Goal: Use online tool/utility

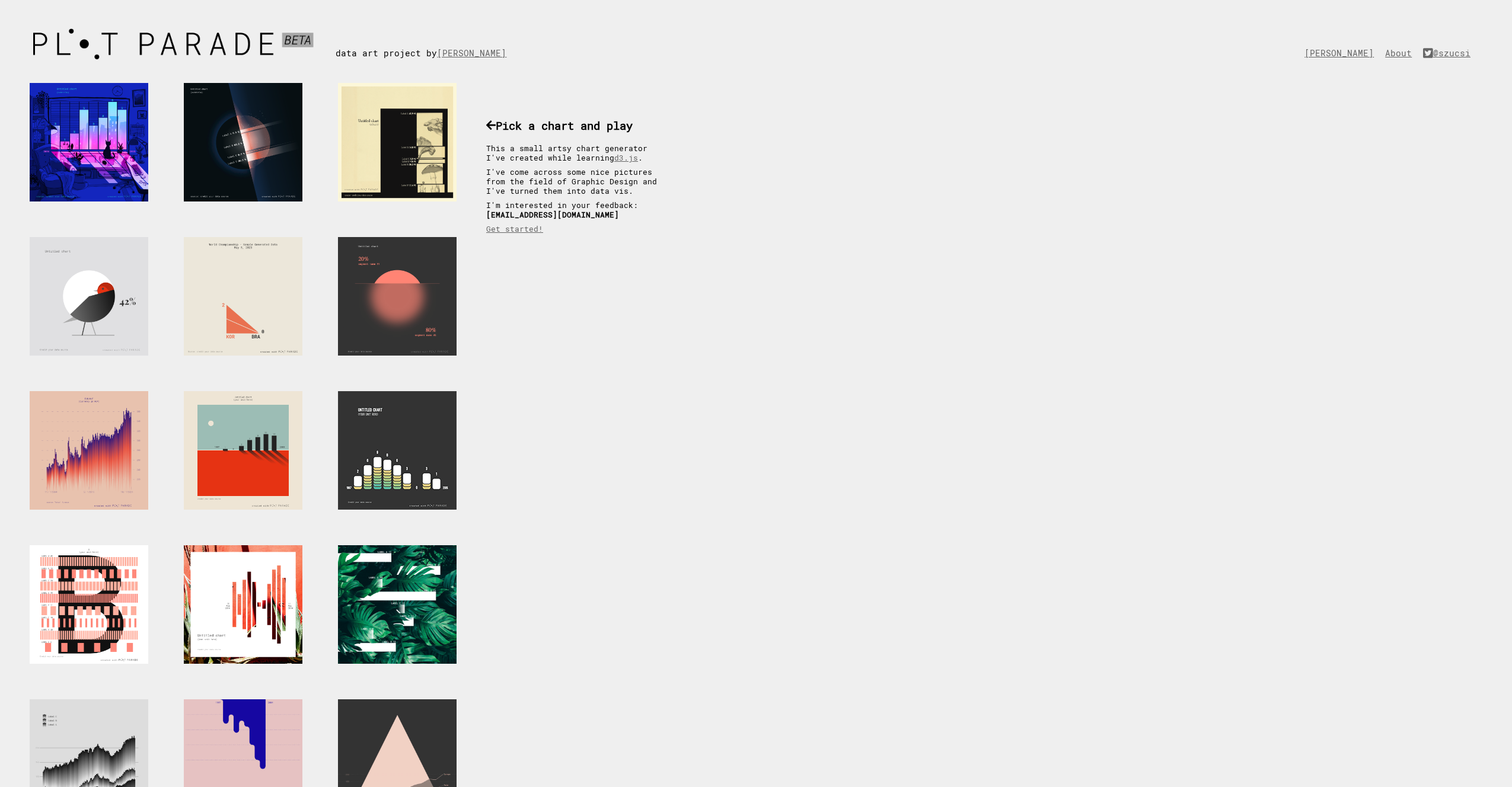
click at [388, 463] on div at bounding box center [397, 450] width 118 height 118
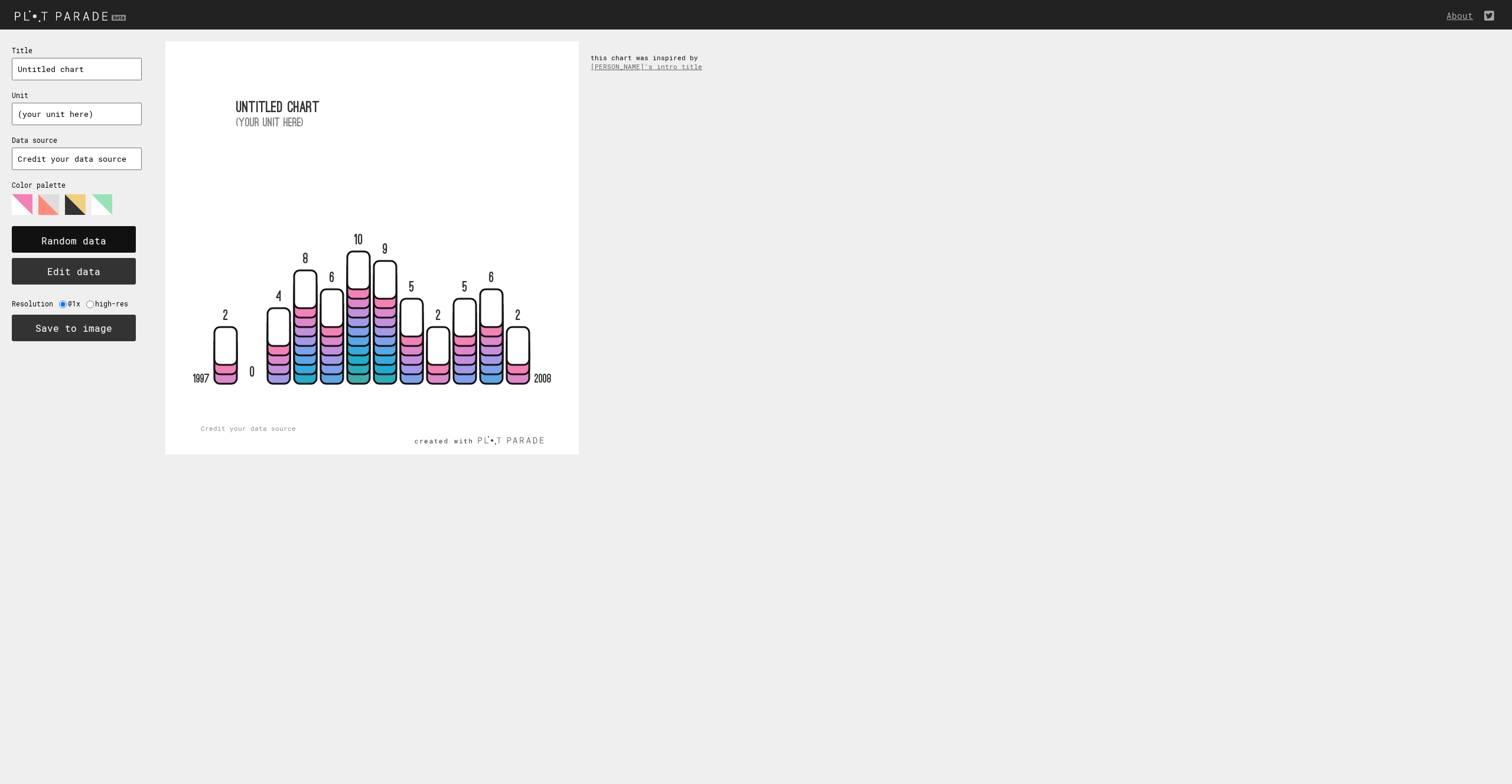
click at [80, 237] on text "Random data" at bounding box center [74, 240] width 65 height 13
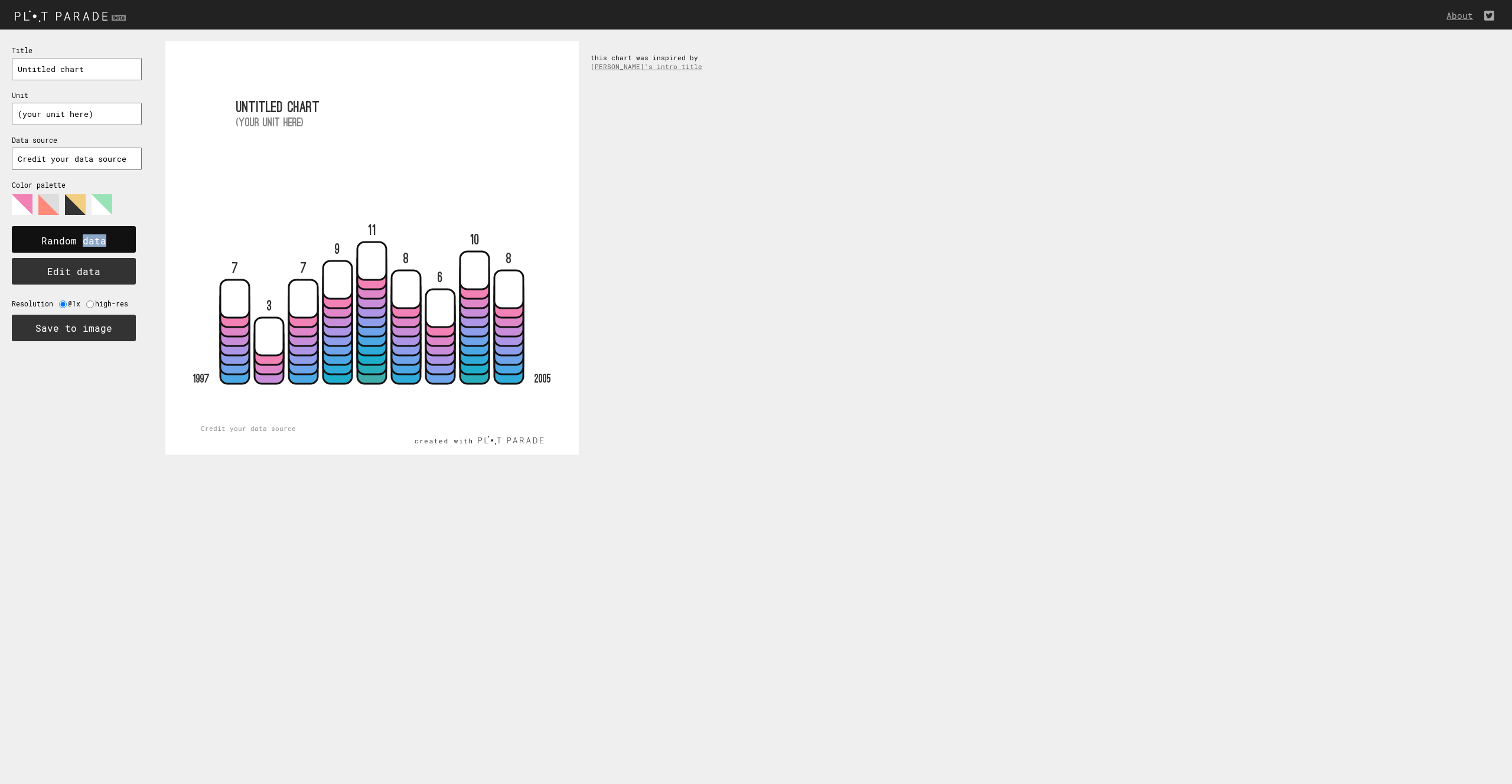
click at [80, 237] on text "Random data" at bounding box center [74, 240] width 65 height 13
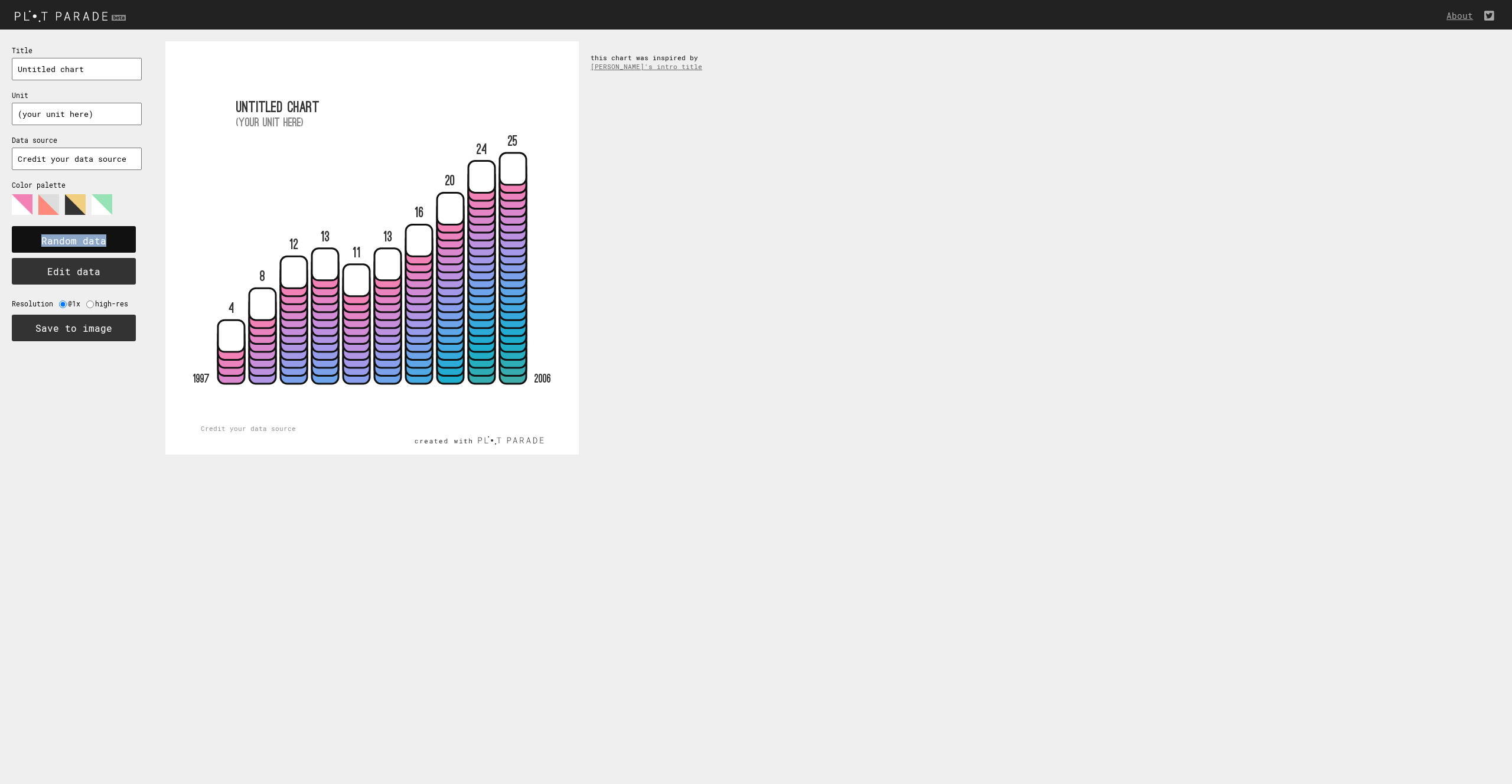
click at [80, 237] on text "Random data" at bounding box center [74, 240] width 65 height 13
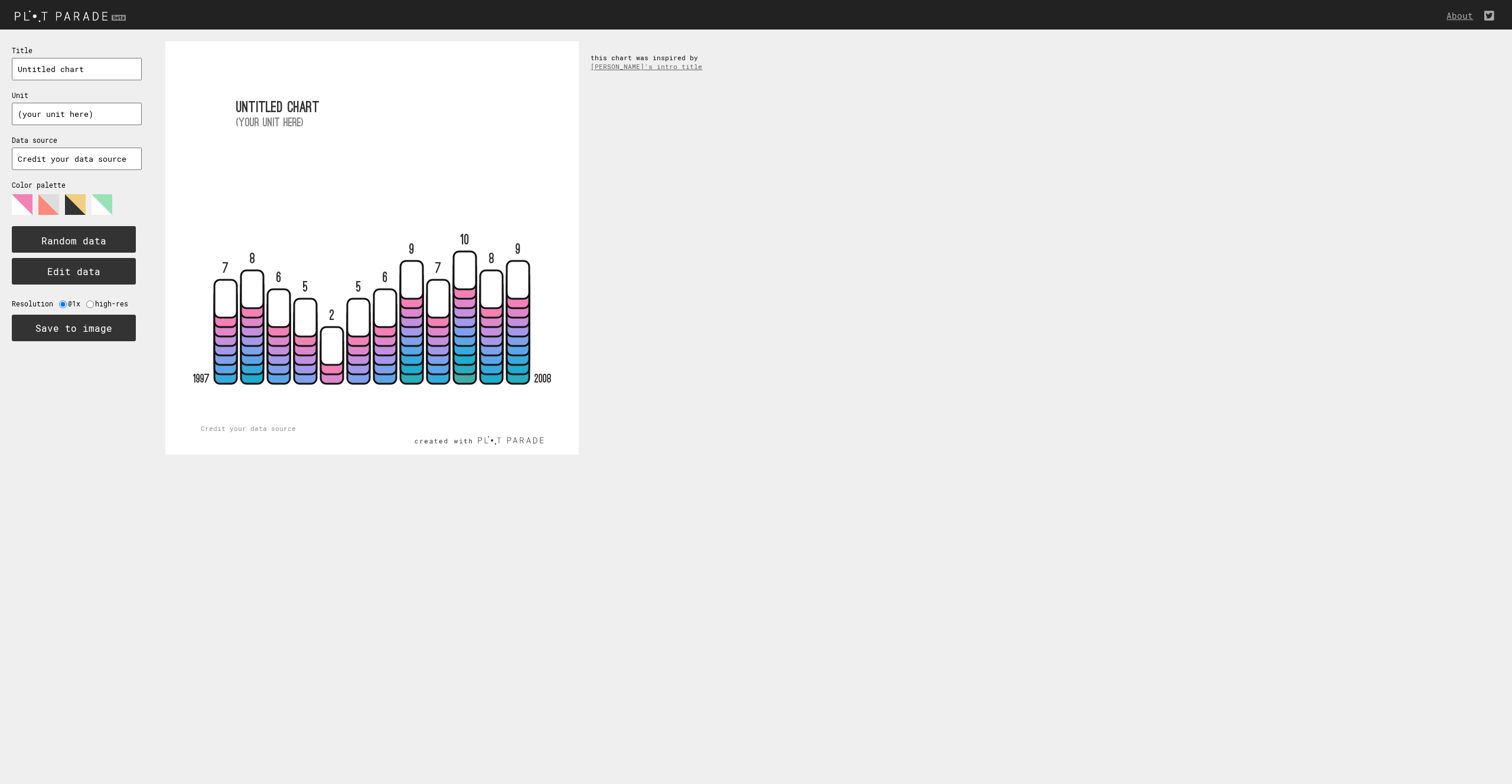
click at [105, 299] on label "high-res" at bounding box center [114, 304] width 39 height 9
click at [88, 304] on input "radio" at bounding box center [90, 304] width 7 height 7
radio input "true"
click at [64, 304] on input "radio" at bounding box center [63, 304] width 7 height 7
radio input "true"
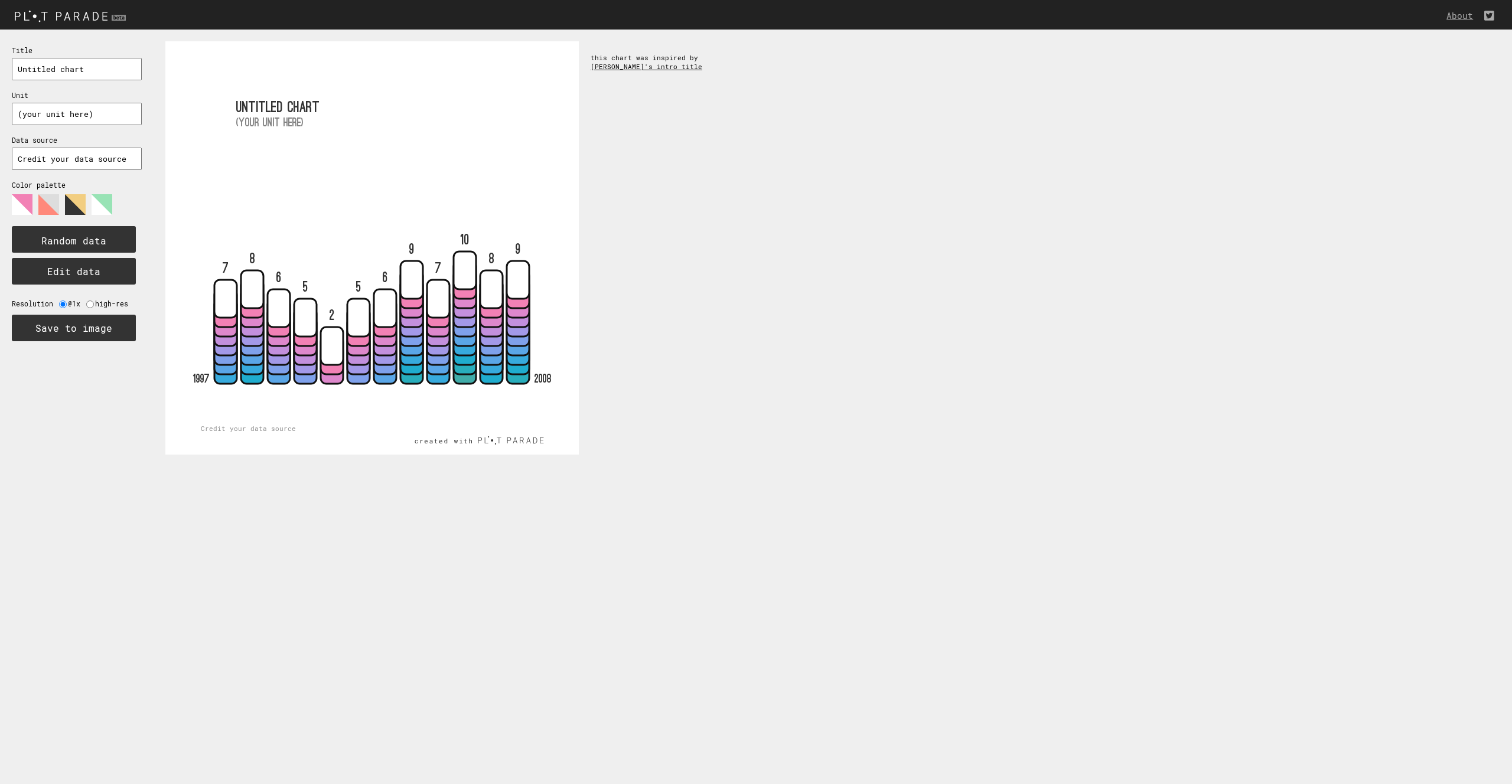
click at [656, 67] on link "Brad Mondo's intro title" at bounding box center [646, 66] width 111 height 9
